Goal: Information Seeking & Learning: Learn about a topic

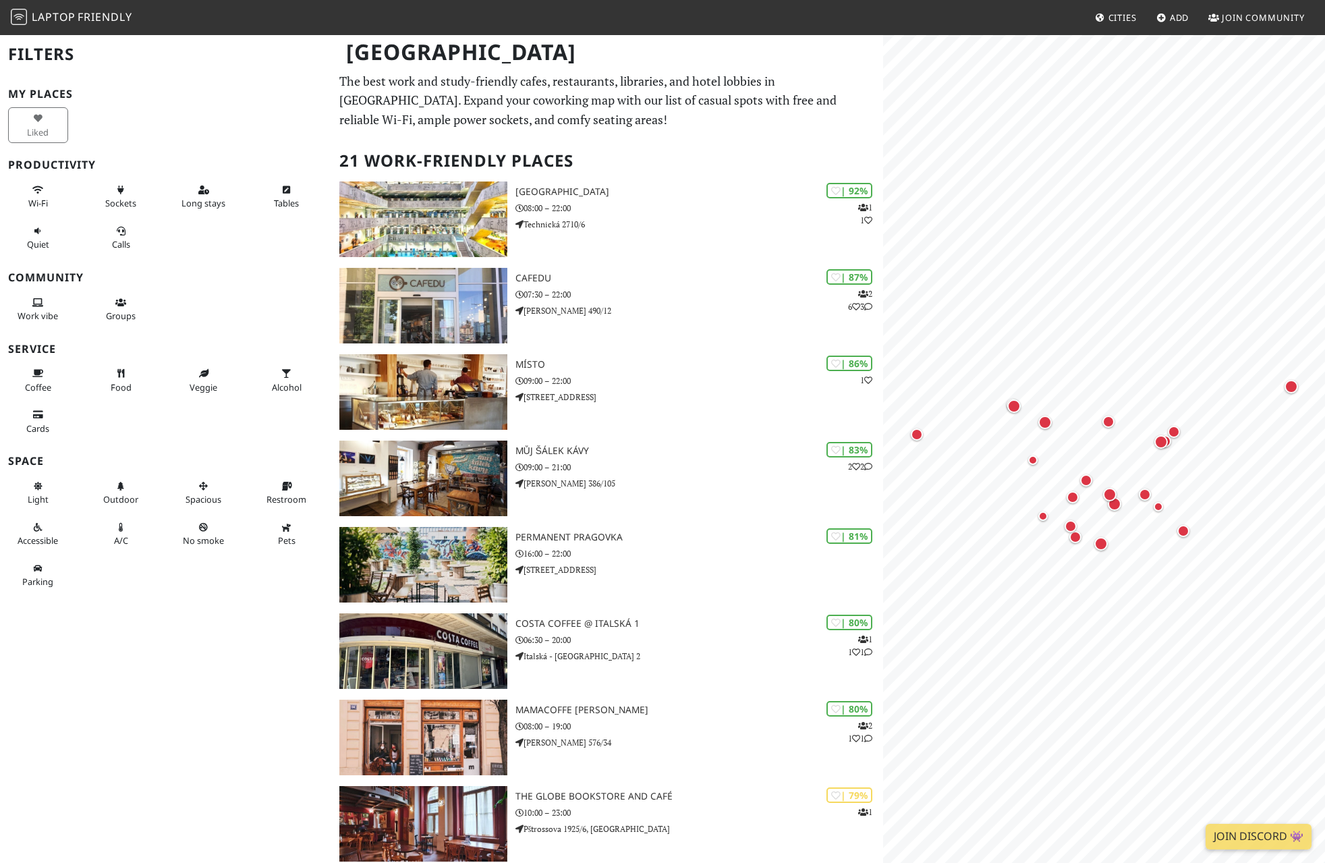
click at [532, 86] on div "Prague" at bounding box center [662, 60] width 1325 height 53
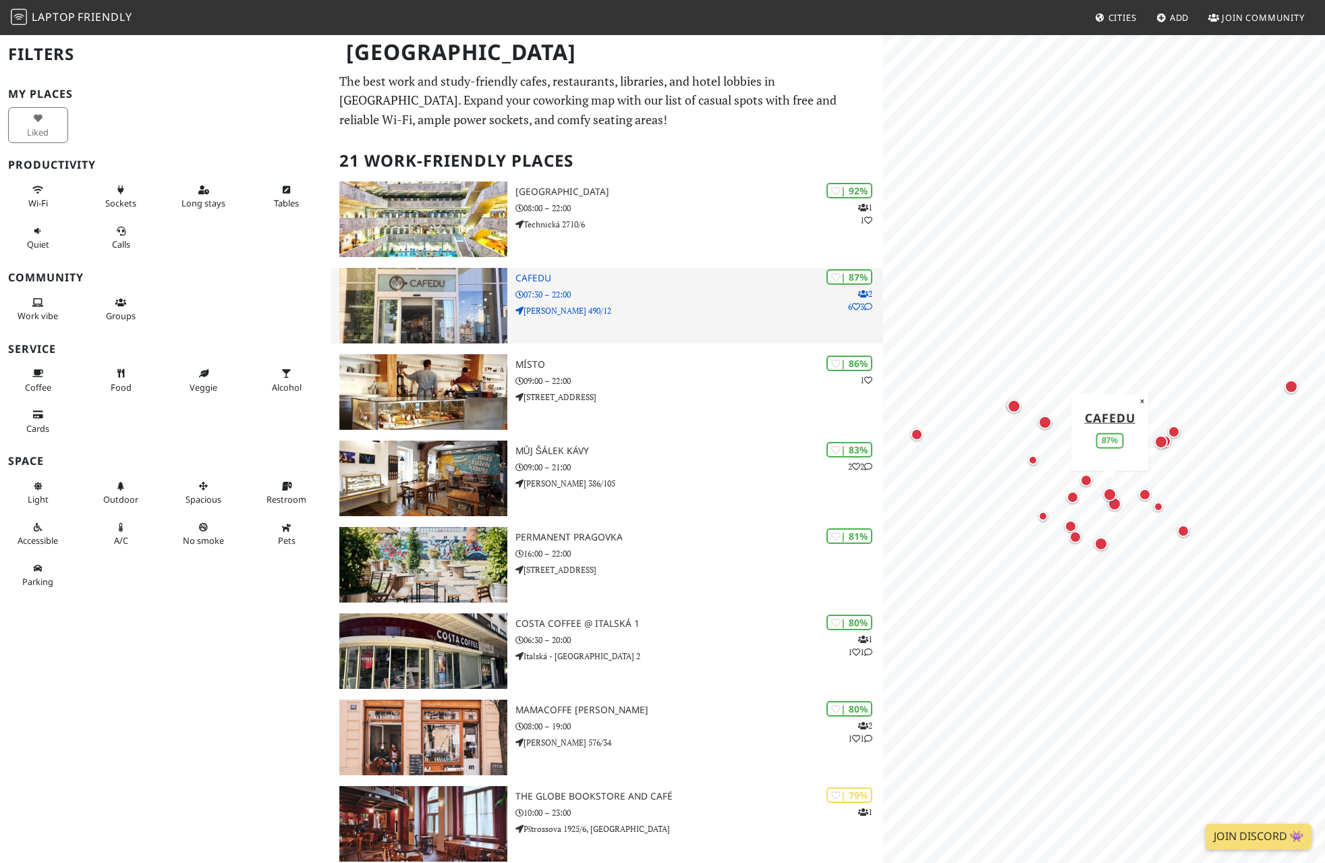
click at [572, 275] on h3 "Cafedu" at bounding box center [700, 278] width 368 height 11
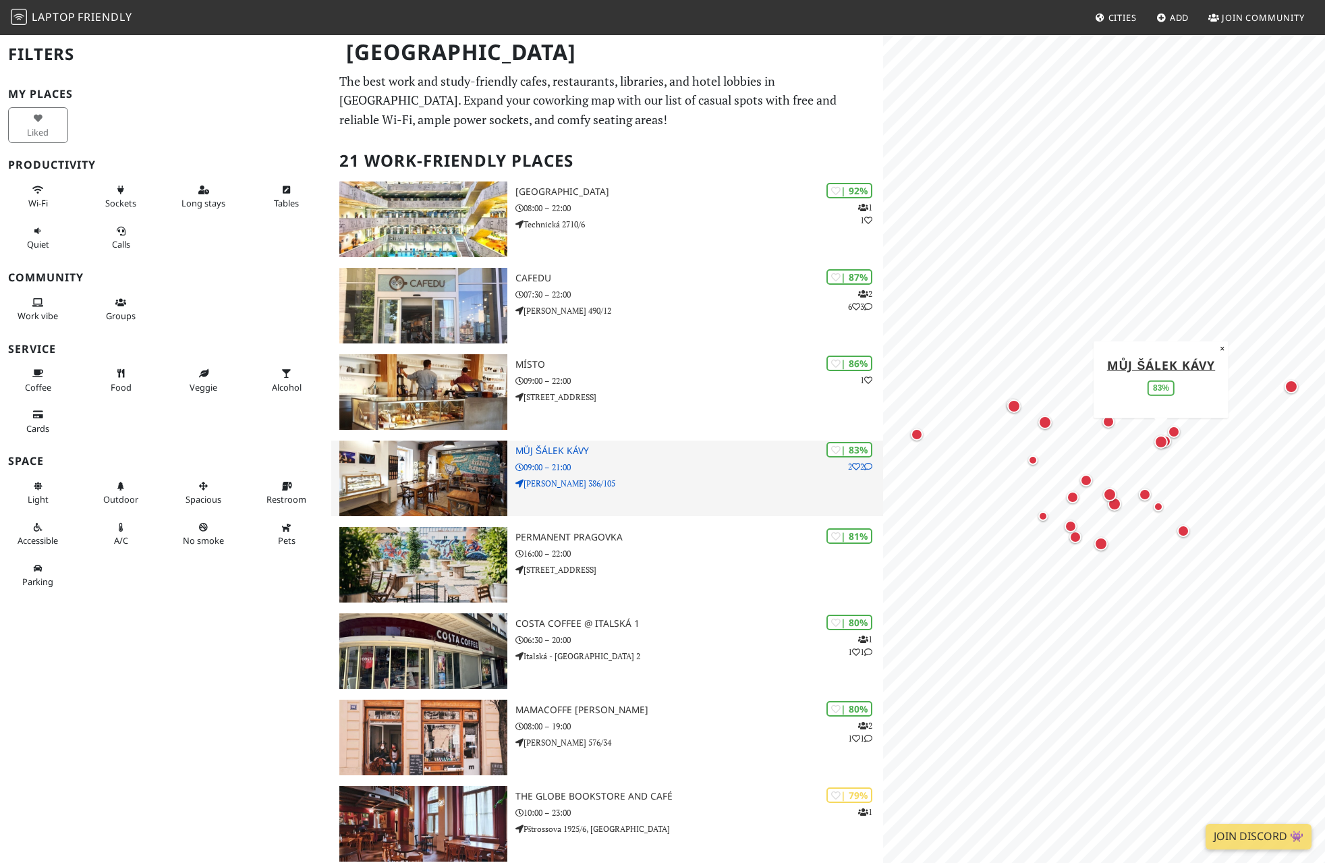
click at [640, 468] on p "09:00 – 21:00" at bounding box center [700, 467] width 368 height 13
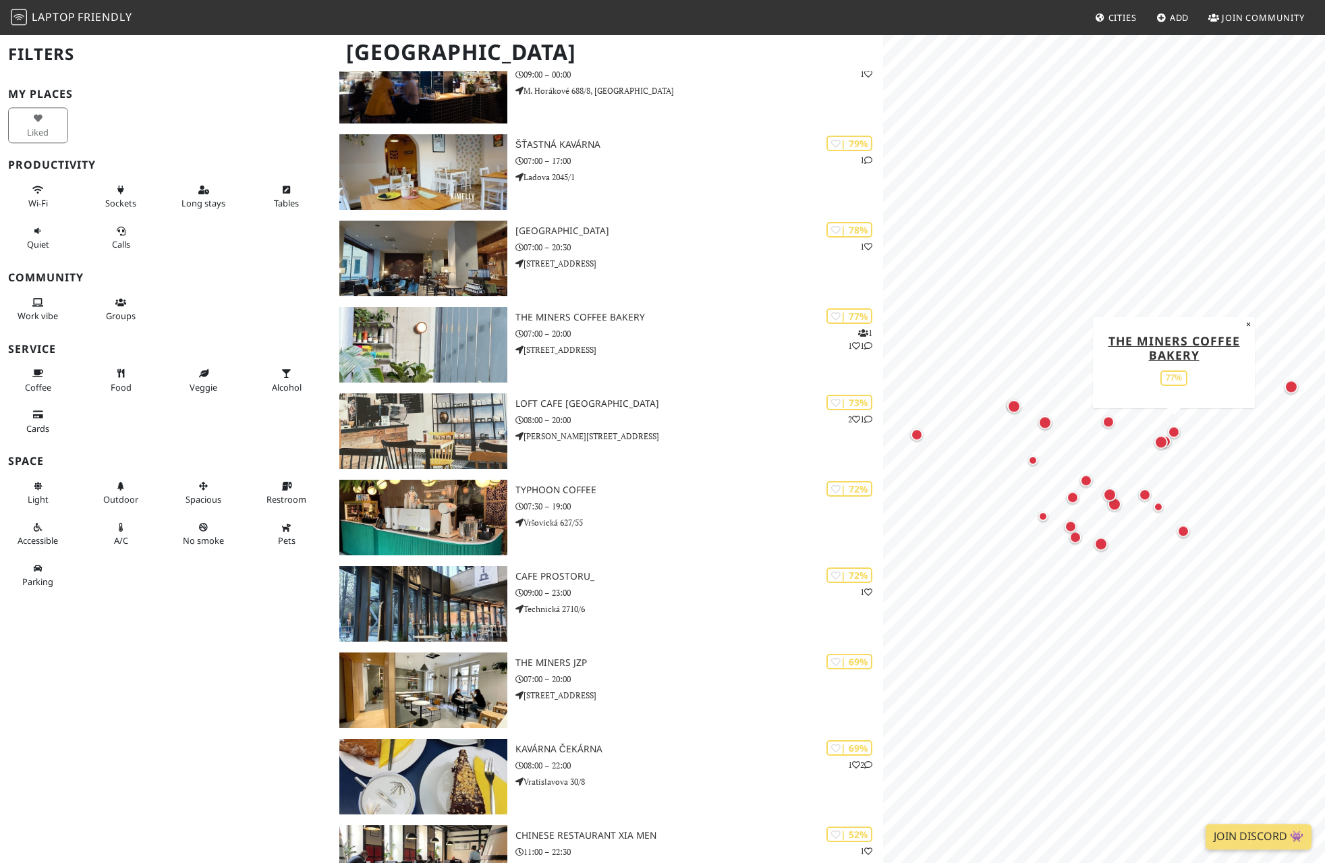
scroll to position [923, 0]
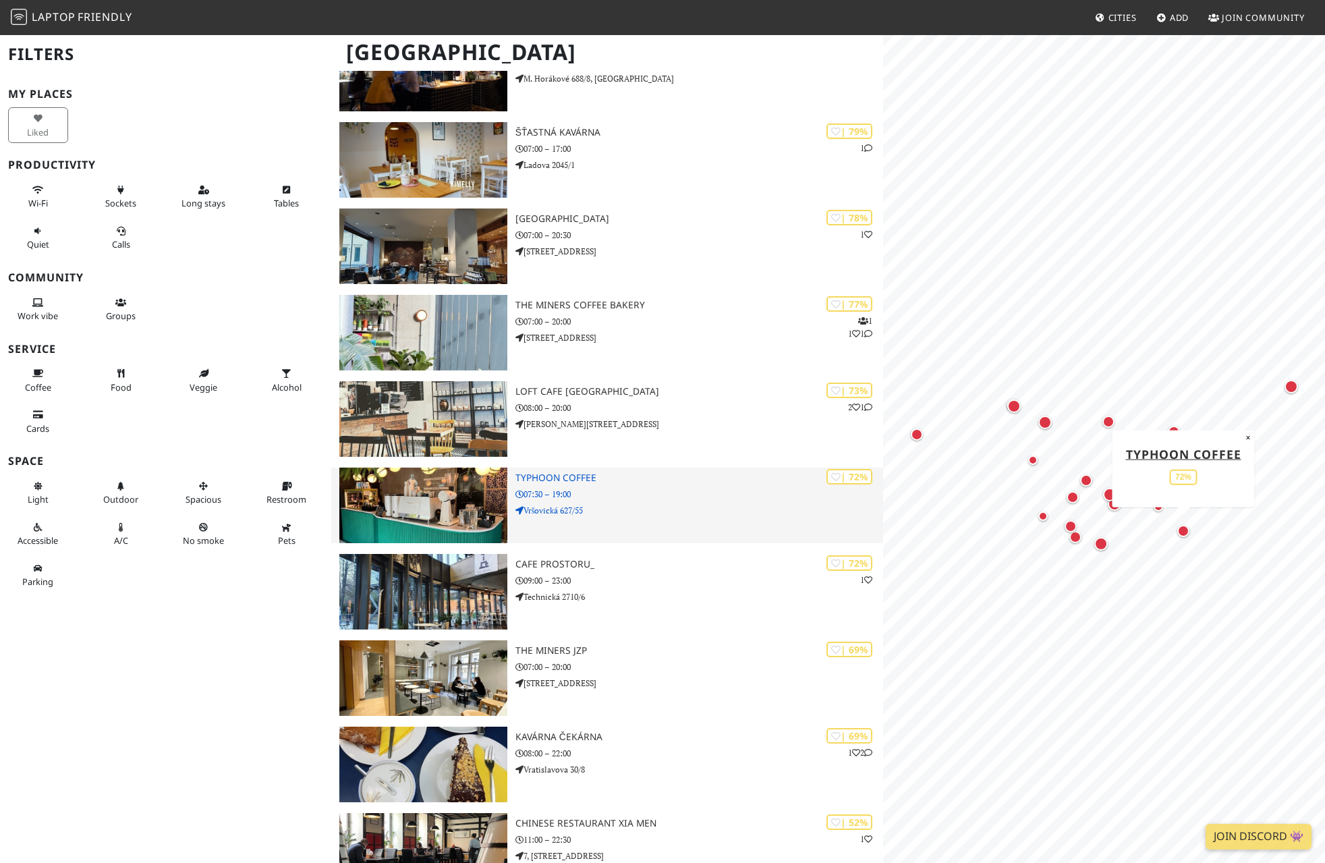
click at [600, 488] on p "07:30 – 19:00" at bounding box center [700, 494] width 368 height 13
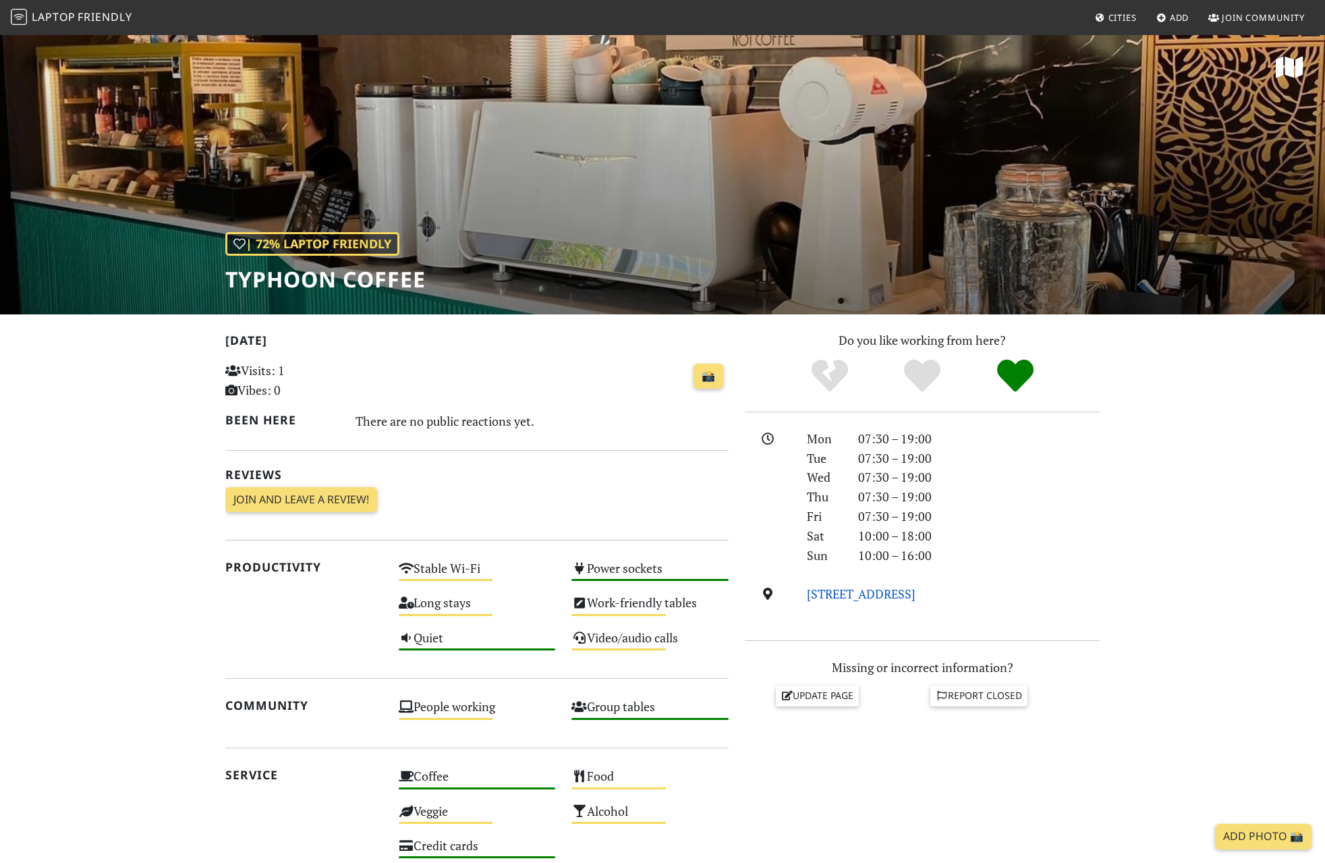
click at [870, 593] on link "[STREET_ADDRESS]" at bounding box center [861, 594] width 109 height 16
